Goal: Information Seeking & Learning: Learn about a topic

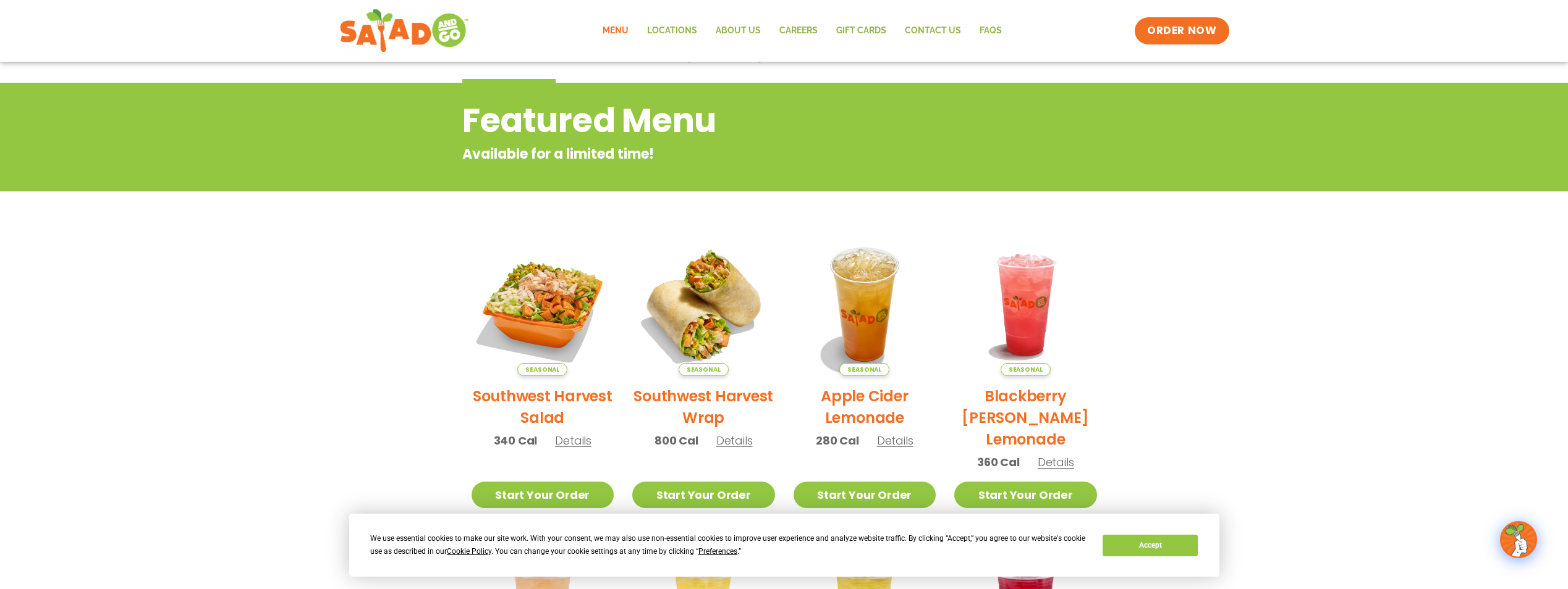
scroll to position [80, 0]
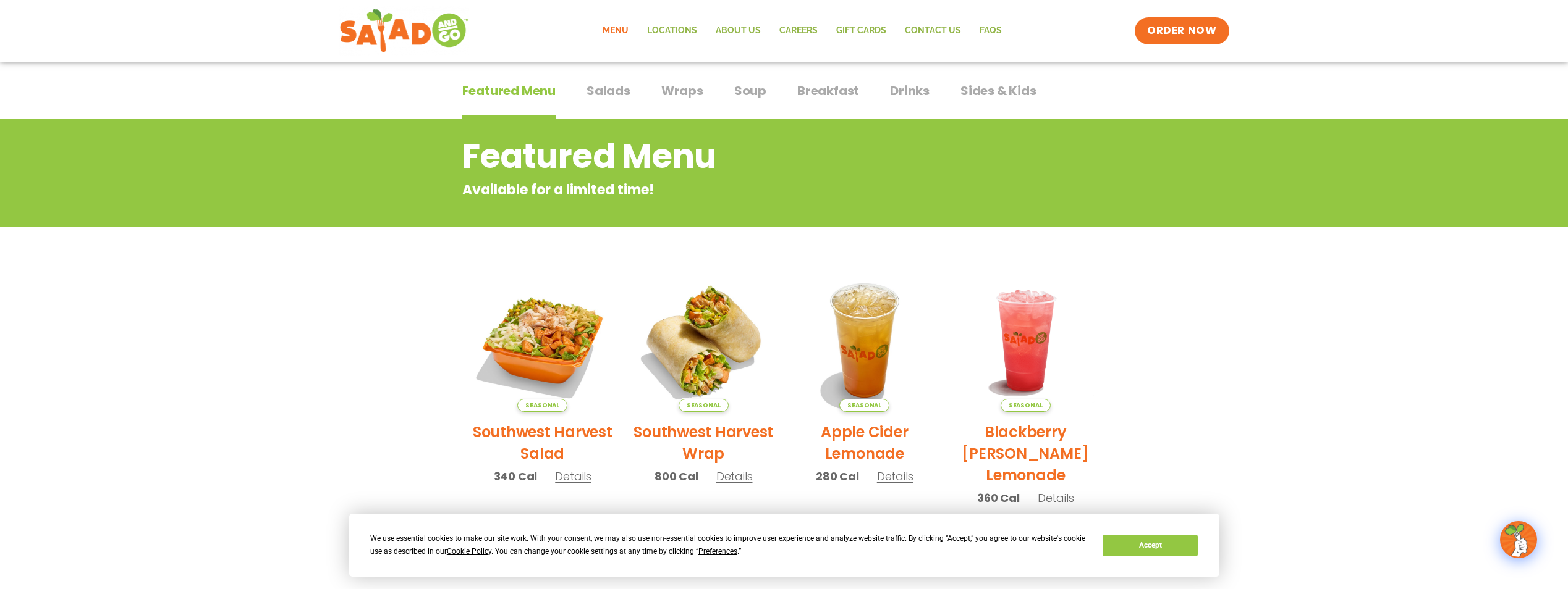
click at [692, 96] on span "Wraps" at bounding box center [682, 90] width 42 height 18
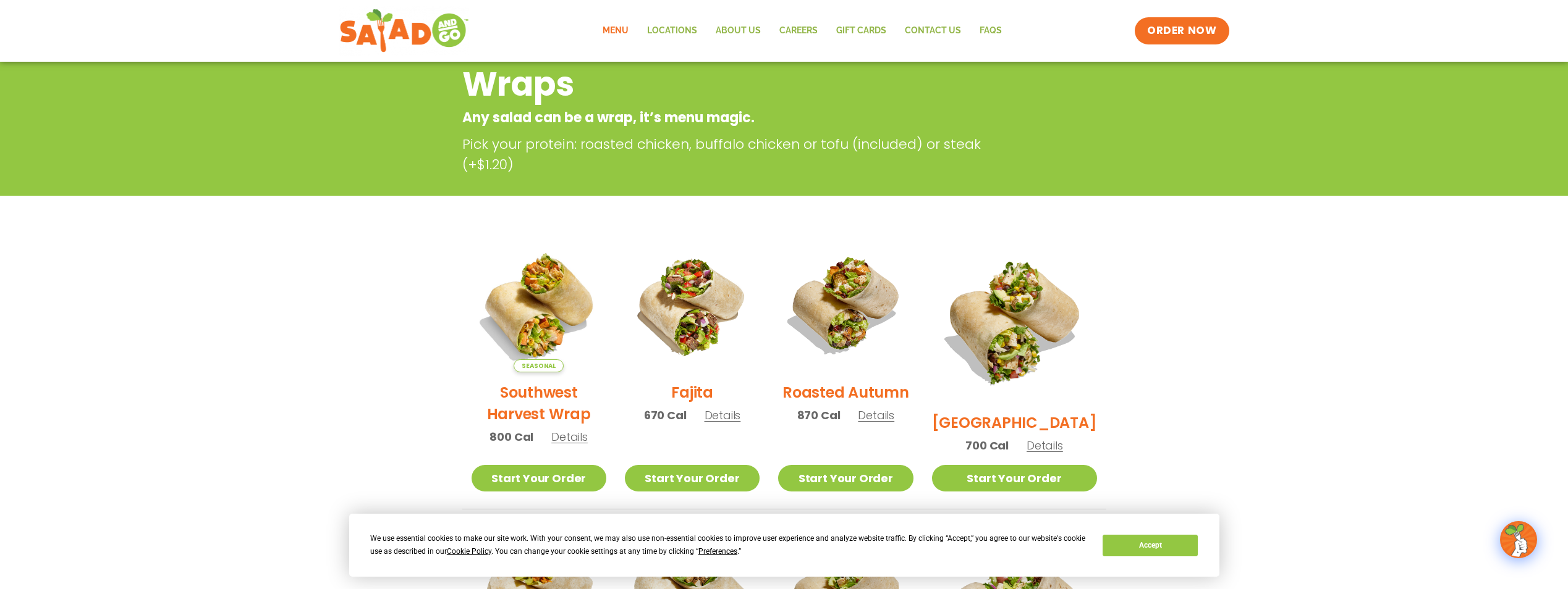
scroll to position [141, 0]
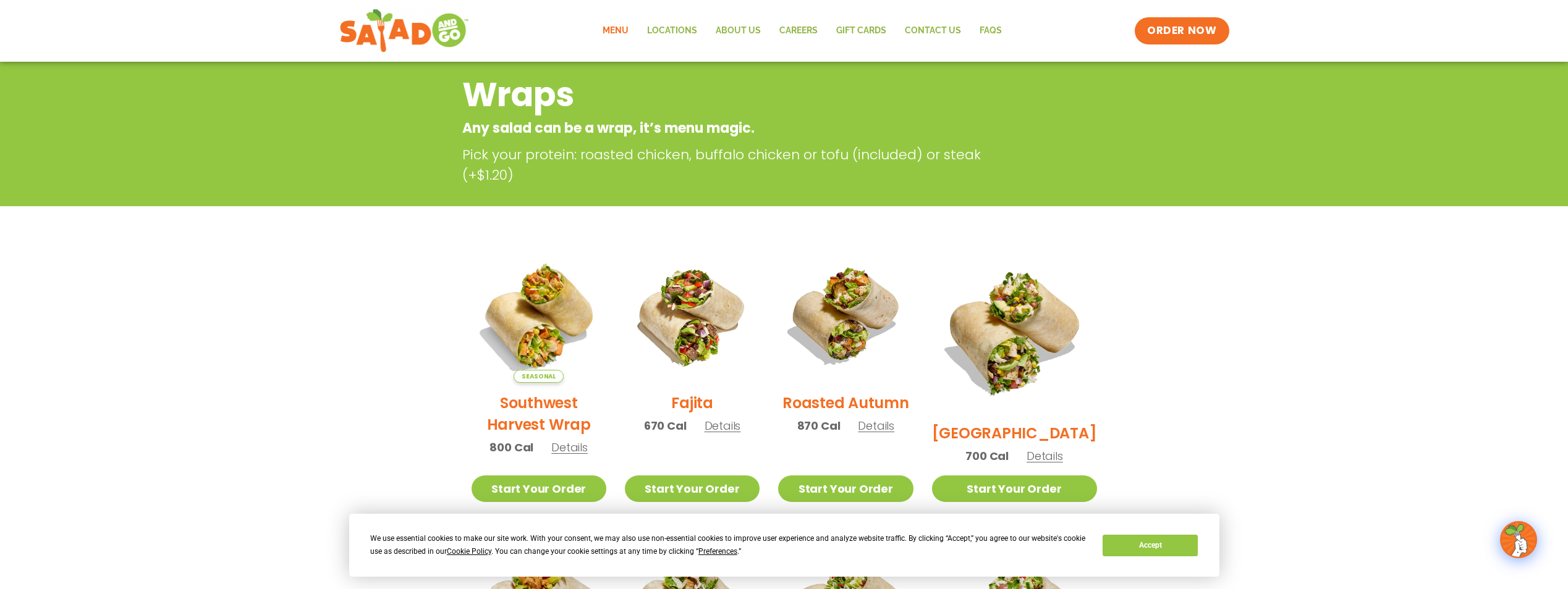
click at [614, 29] on link "Menu" at bounding box center [615, 30] width 44 height 29
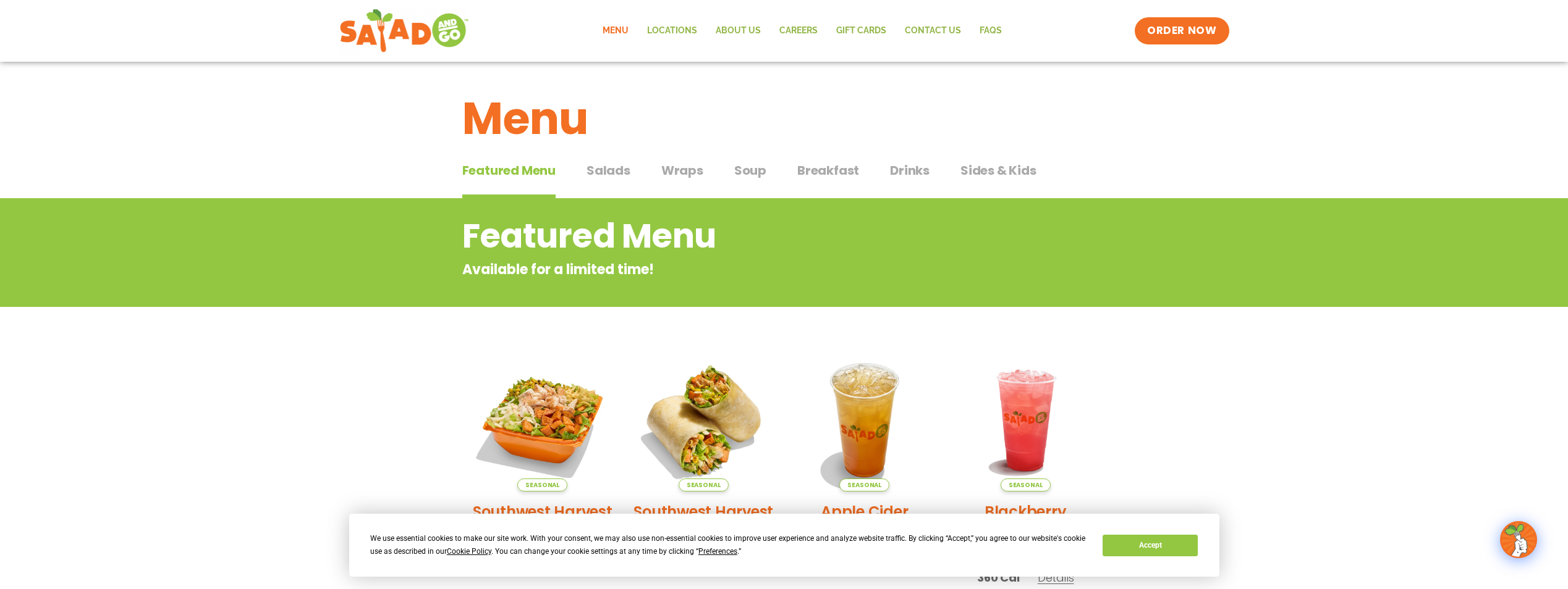
click at [758, 175] on span "Soup" at bounding box center [750, 170] width 32 height 18
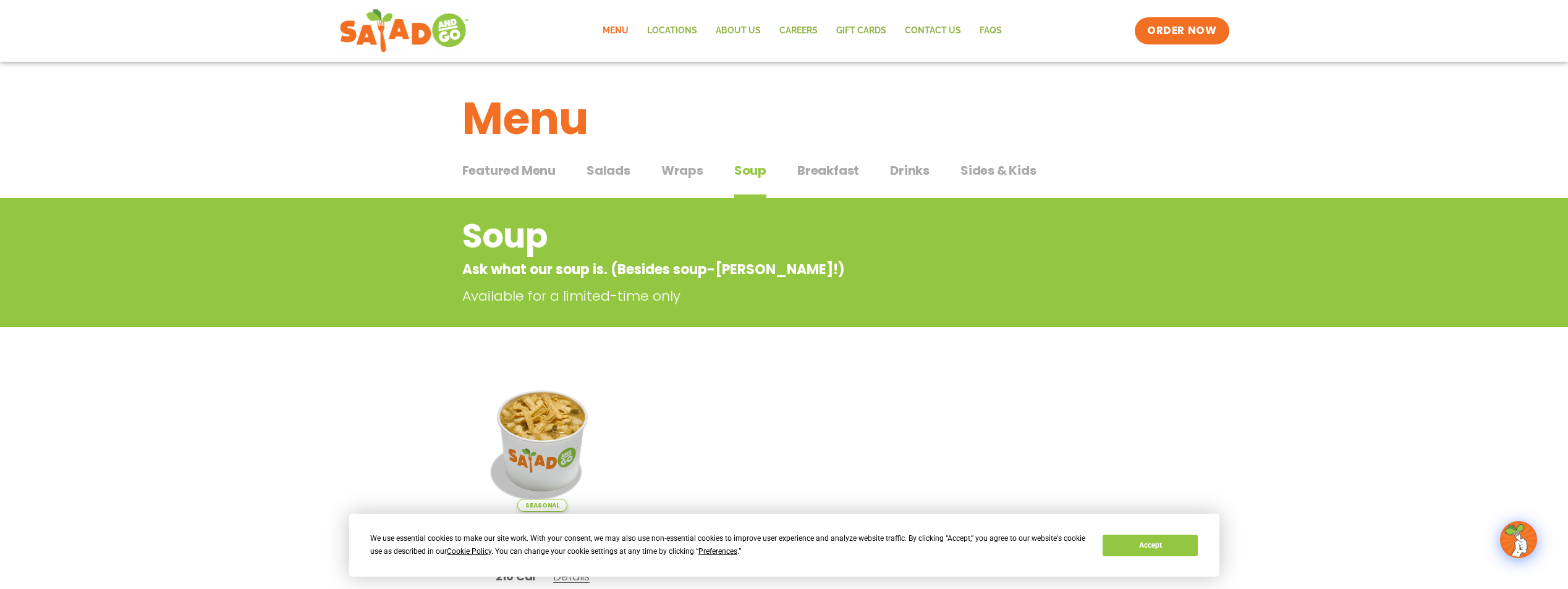
click at [840, 170] on span "Breakfast" at bounding box center [828, 170] width 62 height 18
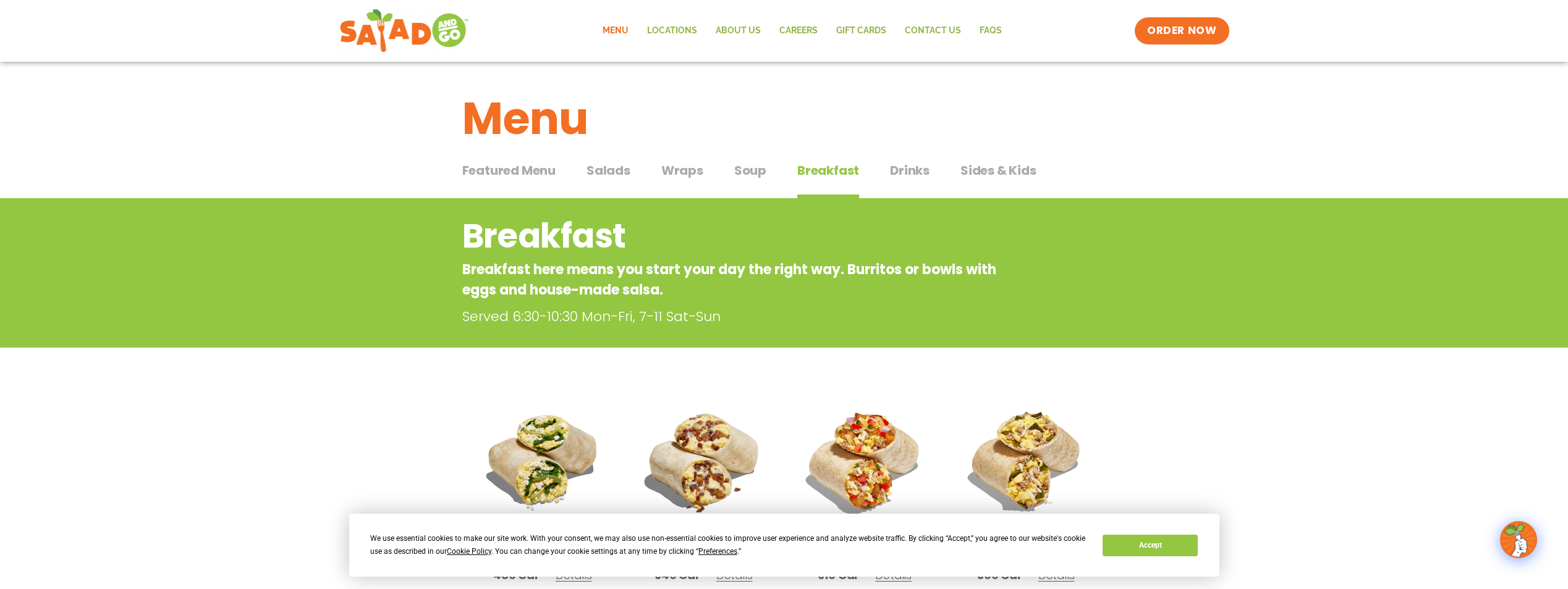
click at [903, 172] on span "Drinks" at bounding box center [910, 170] width 40 height 18
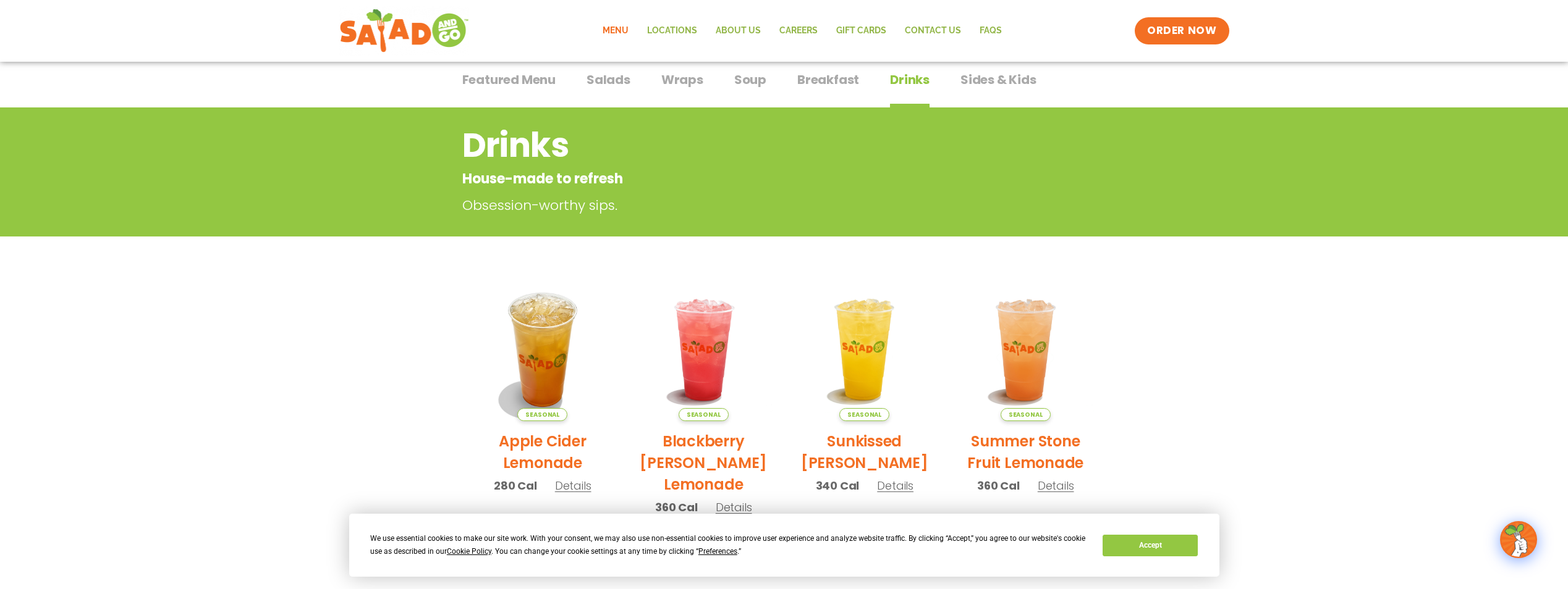
scroll to position [19, 0]
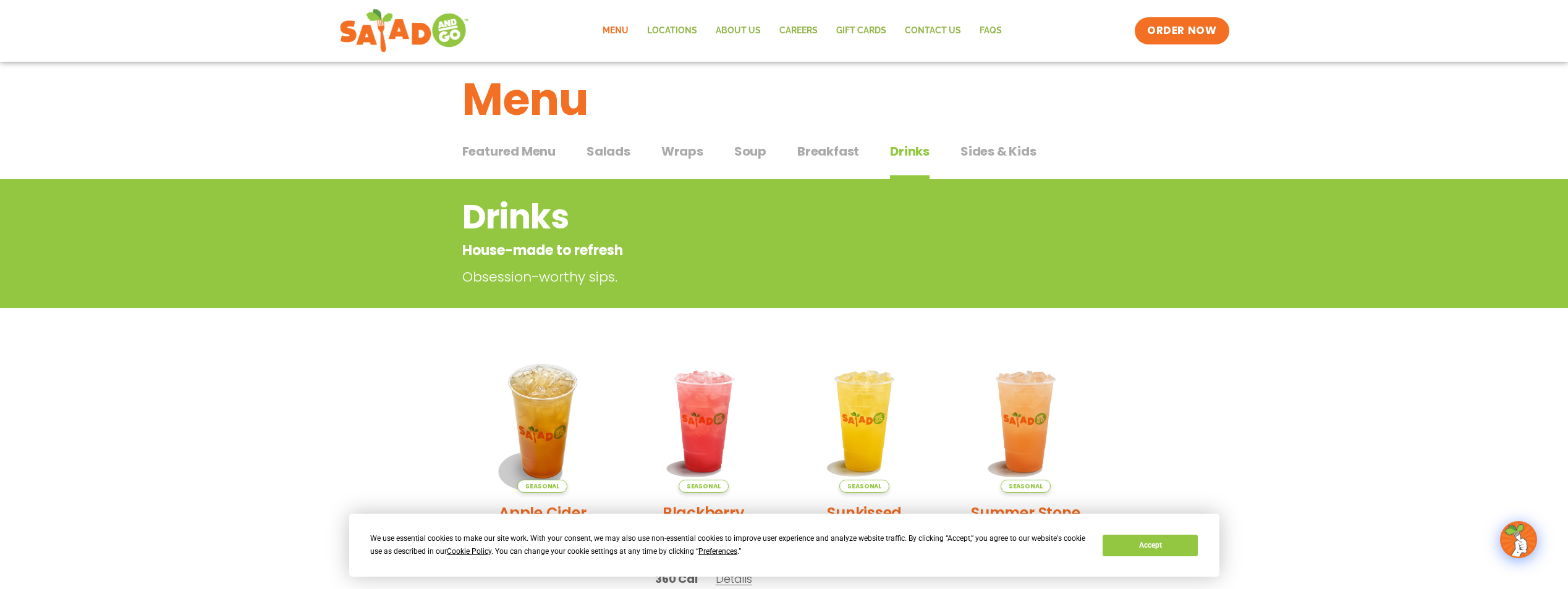
click at [1012, 152] on span "Sides & Kids" at bounding box center [999, 151] width 76 height 18
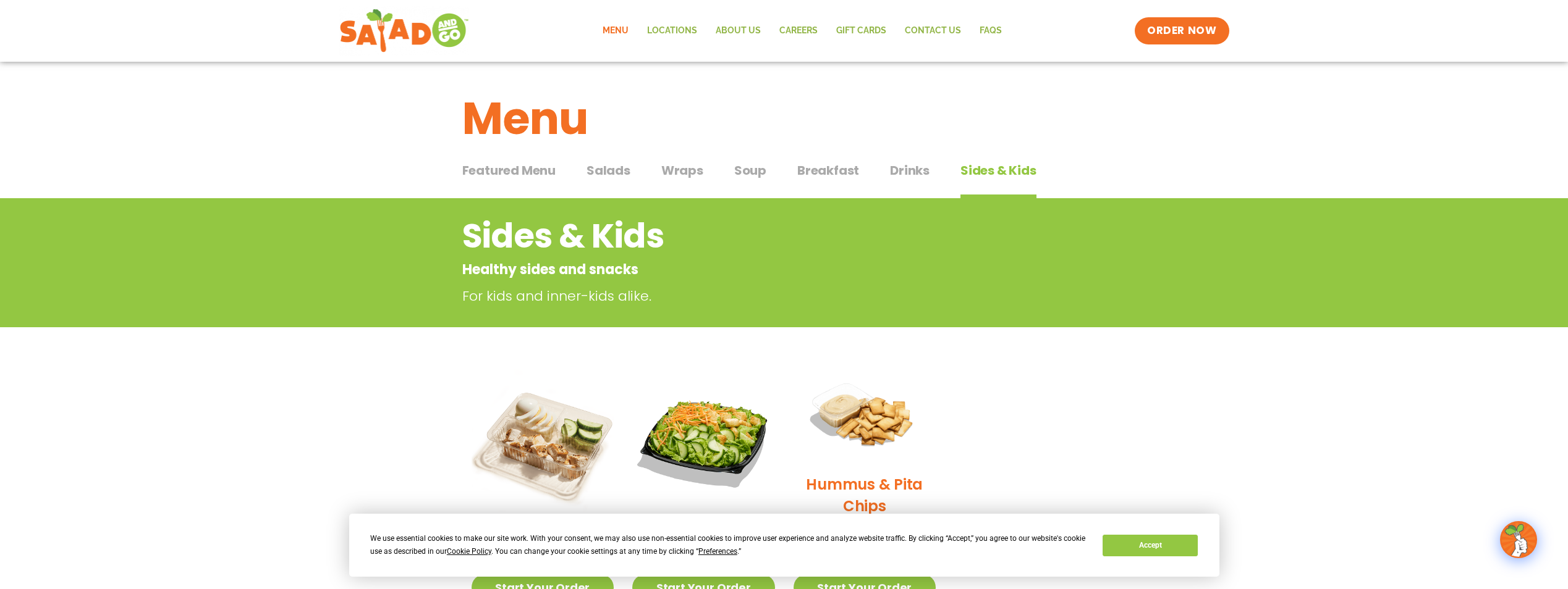
click at [530, 177] on span "Featured Menu" at bounding box center [509, 170] width 94 height 18
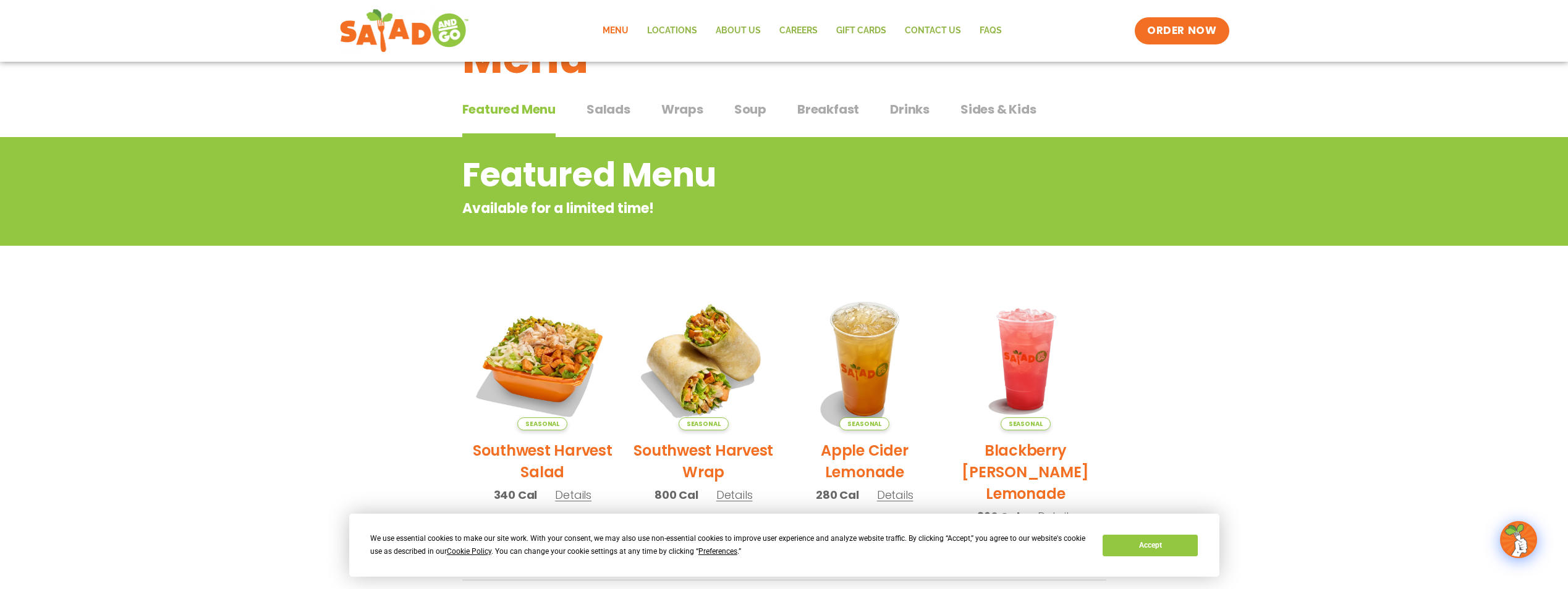
scroll to position [61, 0]
